Goal: Find specific page/section: Find specific page/section

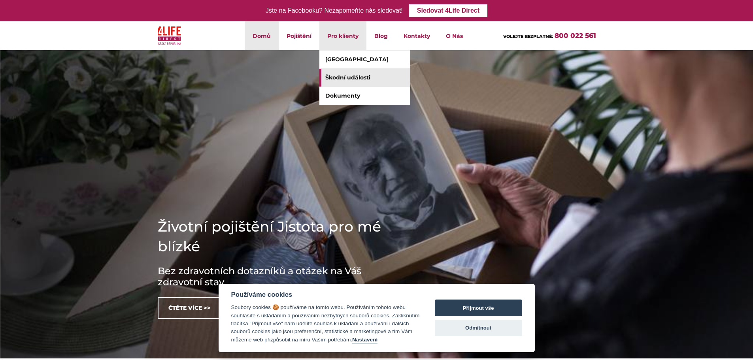
click at [361, 83] on link "Škodní události" at bounding box center [364, 78] width 91 height 18
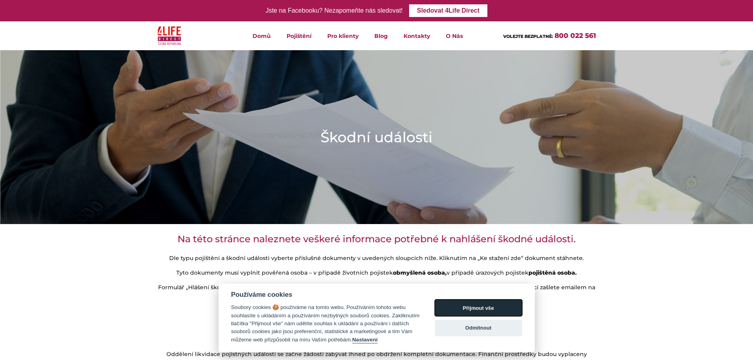
click at [490, 312] on button "Přijmout vše" at bounding box center [478, 308] width 87 height 17
checkbox input "true"
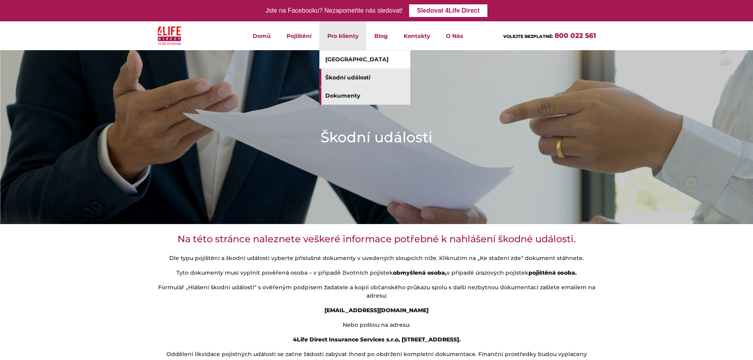
click at [343, 93] on link "Dokumenty" at bounding box center [364, 96] width 91 height 18
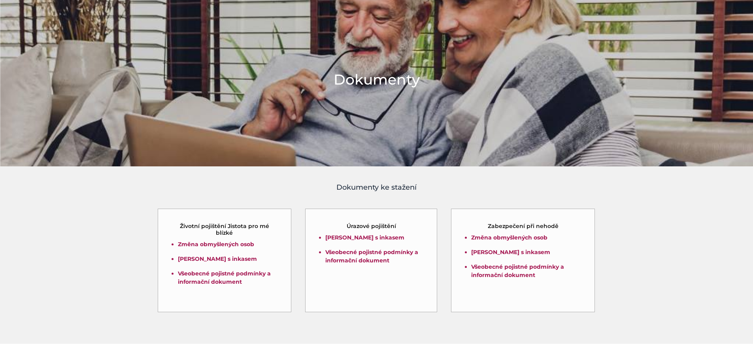
scroll to position [66, 0]
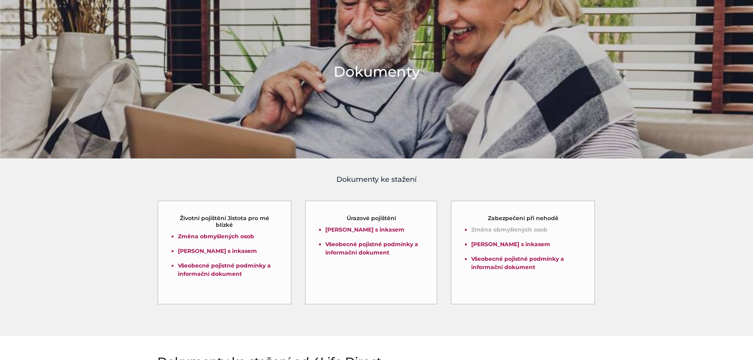
click at [522, 233] on link "Změna obmyšlených osob" at bounding box center [509, 229] width 76 height 7
